Goal: Transaction & Acquisition: Purchase product/service

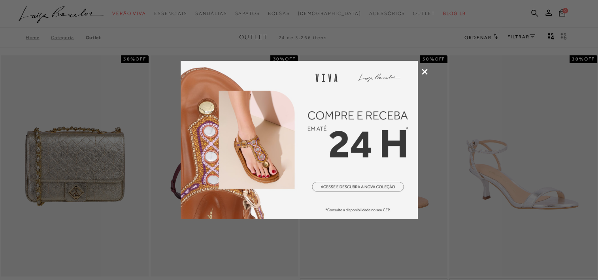
click at [425, 73] on icon at bounding box center [425, 72] width 6 height 6
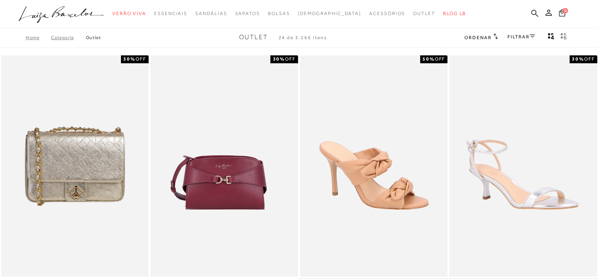
click at [30, 39] on link "Home" at bounding box center [38, 38] width 25 height 6
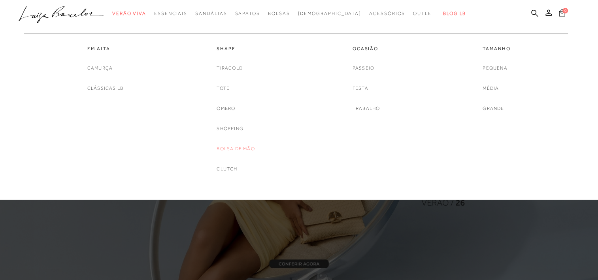
click at [236, 149] on link "Bolsa de mão" at bounding box center [236, 149] width 38 height 8
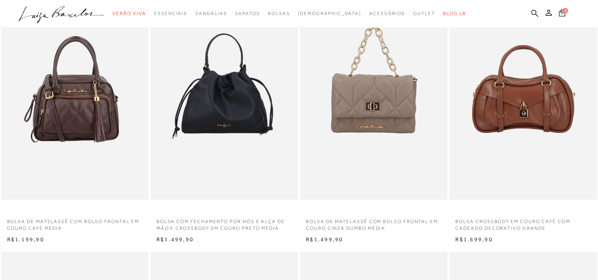
scroll to position [356, 0]
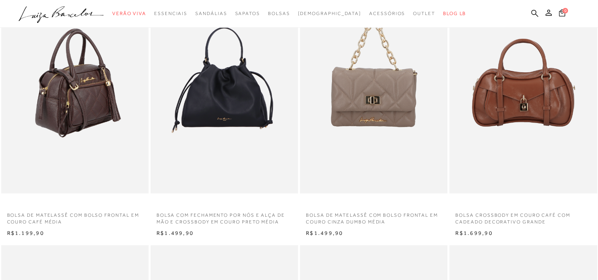
click at [61, 112] on img at bounding box center [75, 82] width 147 height 221
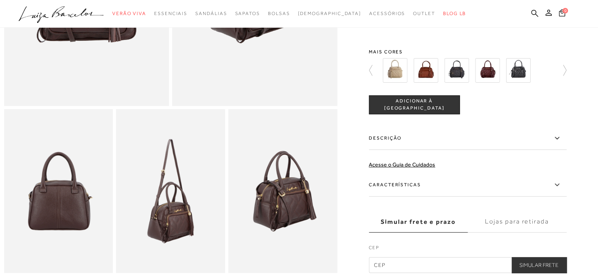
scroll to position [237, 0]
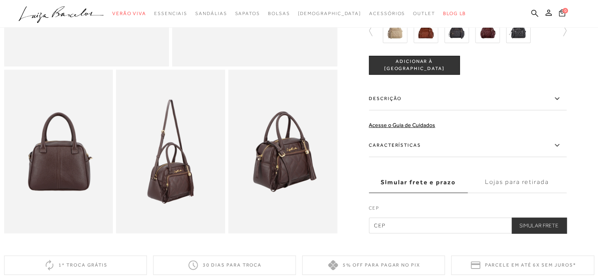
click at [381, 150] on label "Características" at bounding box center [468, 145] width 198 height 23
click at [0, 0] on input "Características" at bounding box center [0, 0] width 0 height 0
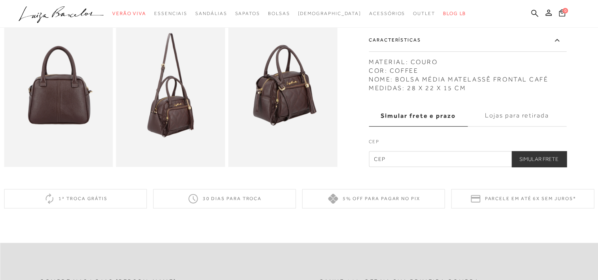
scroll to position [316, 0]
